Goal: Share content: Share content

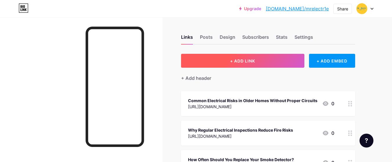
click at [226, 64] on button "+ ADD LINK" at bounding box center [242, 61] width 123 height 14
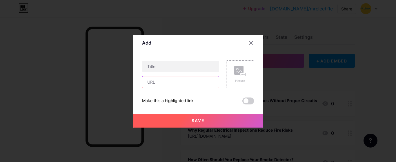
click at [162, 84] on input "text" at bounding box center [180, 83] width 77 height 12
paste input "[URL][DOMAIN_NAME]"
type input "[URL][DOMAIN_NAME]"
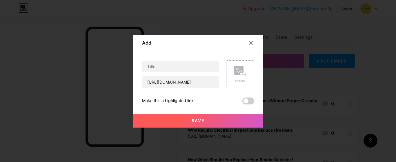
click at [250, 102] on span at bounding box center [248, 101] width 12 height 7
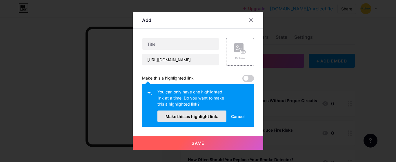
click at [204, 113] on button "Make this as highlight link." at bounding box center [191, 117] width 69 height 12
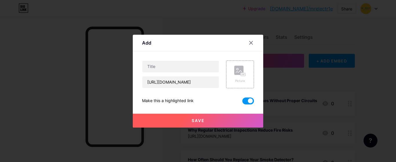
click at [166, 74] on div "[URL][DOMAIN_NAME]" at bounding box center [180, 75] width 77 height 28
click at [170, 71] on input "text" at bounding box center [180, 67] width 77 height 12
paste input "Common Electrical Issues in Older Homes and How to Fix Them"
type input "Common Electrical Issues in Older Homes and How to Fix Them"
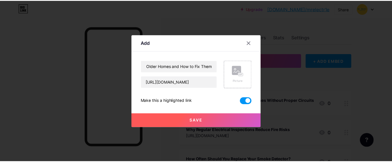
scroll to position [0, 0]
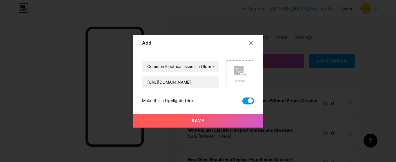
click at [232, 120] on button "Save" at bounding box center [198, 121] width 130 height 14
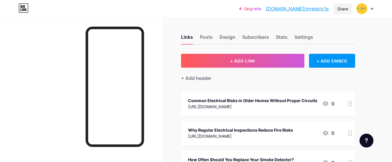
click at [343, 11] on div "Share" at bounding box center [342, 9] width 11 height 6
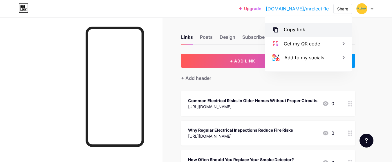
click at [327, 27] on div "Copy link" at bounding box center [308, 30] width 86 height 14
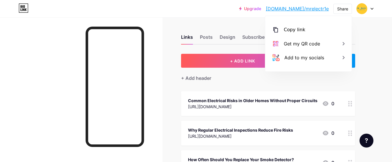
click at [370, 35] on div "Links Posts Design Subscribers Stats Settings + ADD LINK + ADD EMBED + Add head…" at bounding box center [189, 159] width 379 height 285
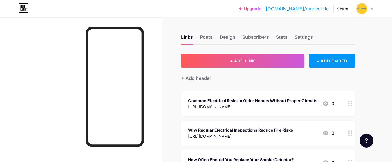
click at [374, 10] on div "Upgrade [DOMAIN_NAME]/mrelec... [DOMAIN_NAME]/mrelectr1e Share Switch accounts …" at bounding box center [196, 8] width 392 height 10
click at [370, 9] on icon at bounding box center [371, 9] width 3 height 2
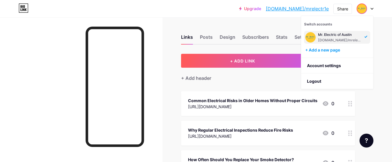
click at [384, 26] on div "Upgrade [DOMAIN_NAME]/mrelec... [DOMAIN_NAME]/mrelectr1e Share Switch accounts …" at bounding box center [196, 151] width 392 height 302
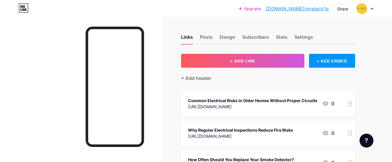
click at [348, 105] on div at bounding box center [350, 103] width 10 height 25
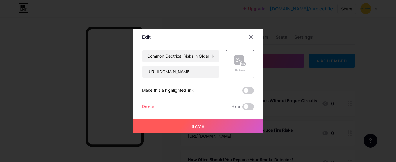
click at [247, 94] on span at bounding box center [248, 90] width 12 height 7
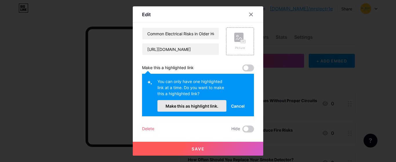
click at [173, 106] on span "Make this as highlight link." at bounding box center [192, 106] width 53 height 5
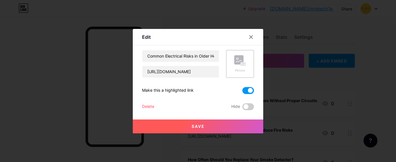
click at [190, 124] on button "Save" at bounding box center [198, 127] width 130 height 14
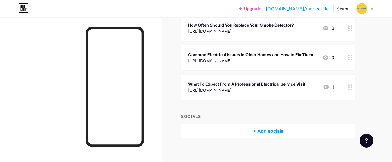
scroll to position [139, 0]
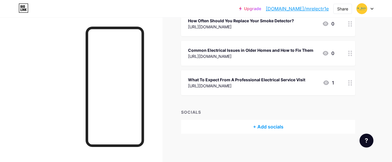
click at [348, 54] on circle at bounding box center [348, 53] width 1 height 1
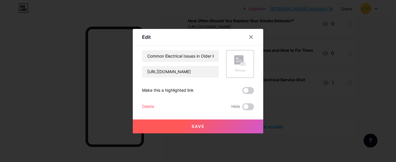
click at [248, 90] on span at bounding box center [248, 90] width 12 height 7
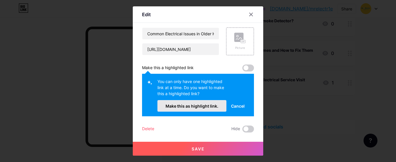
click at [209, 110] on button "Make this as highlight link." at bounding box center [191, 106] width 69 height 12
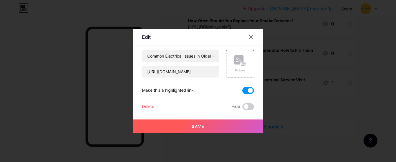
click at [203, 127] on span "Save" at bounding box center [198, 126] width 13 height 5
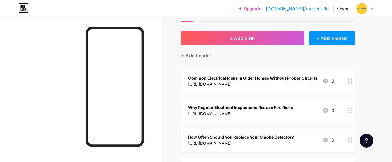
scroll to position [35, 0]
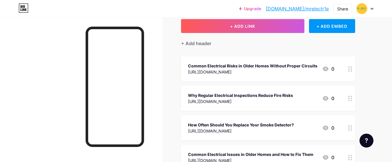
click at [348, 68] on circle at bounding box center [348, 68] width 1 height 1
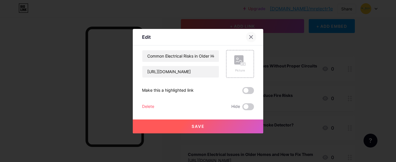
click at [249, 39] on icon at bounding box center [251, 37] width 5 height 5
